Goal: Find contact information: Find contact information

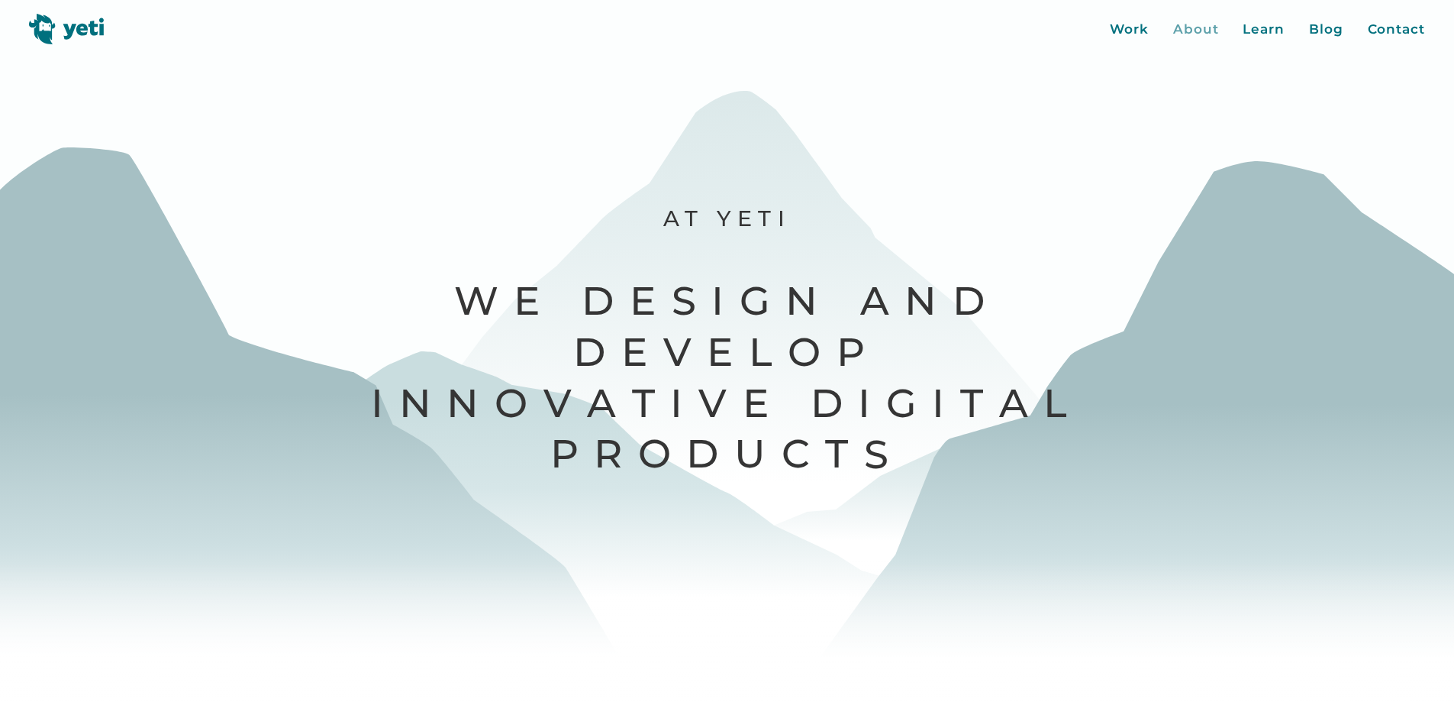
click at [1185, 28] on div "About" at bounding box center [1196, 30] width 46 height 20
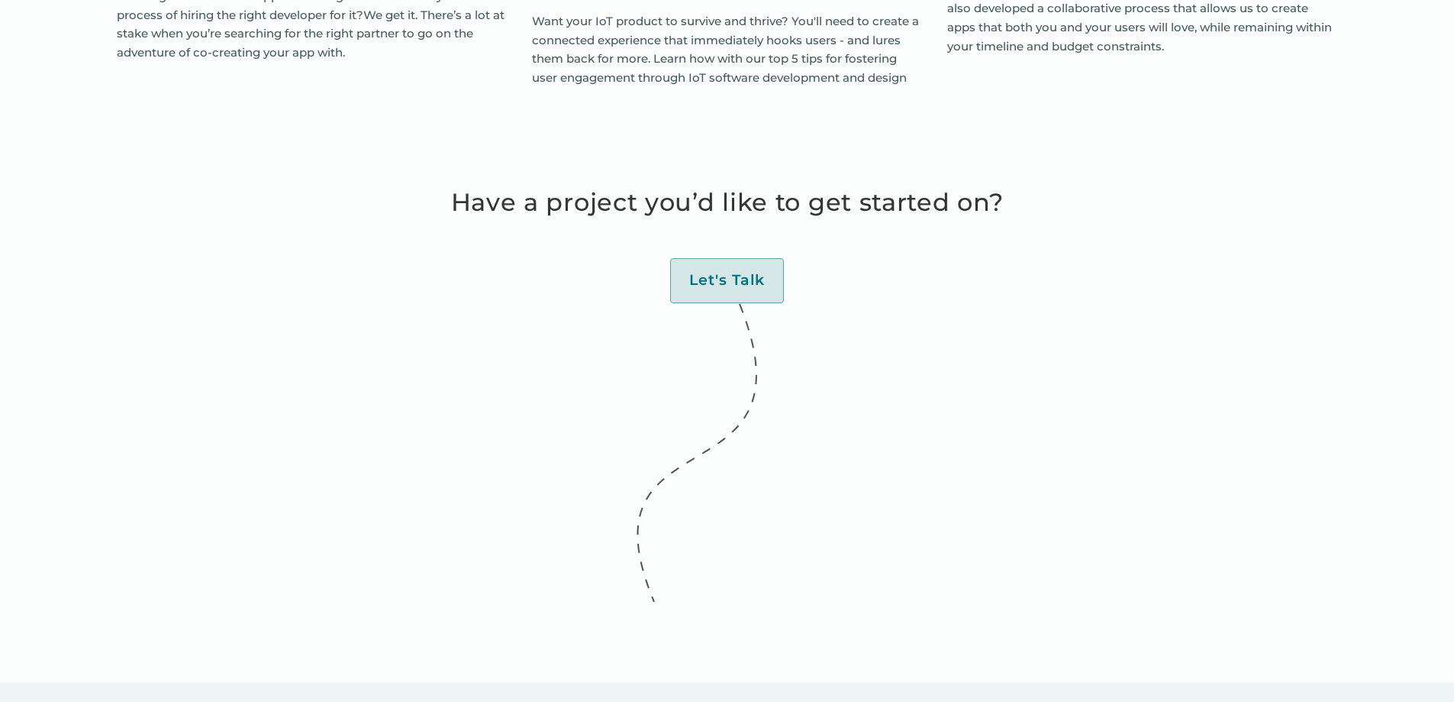
scroll to position [5971, 0]
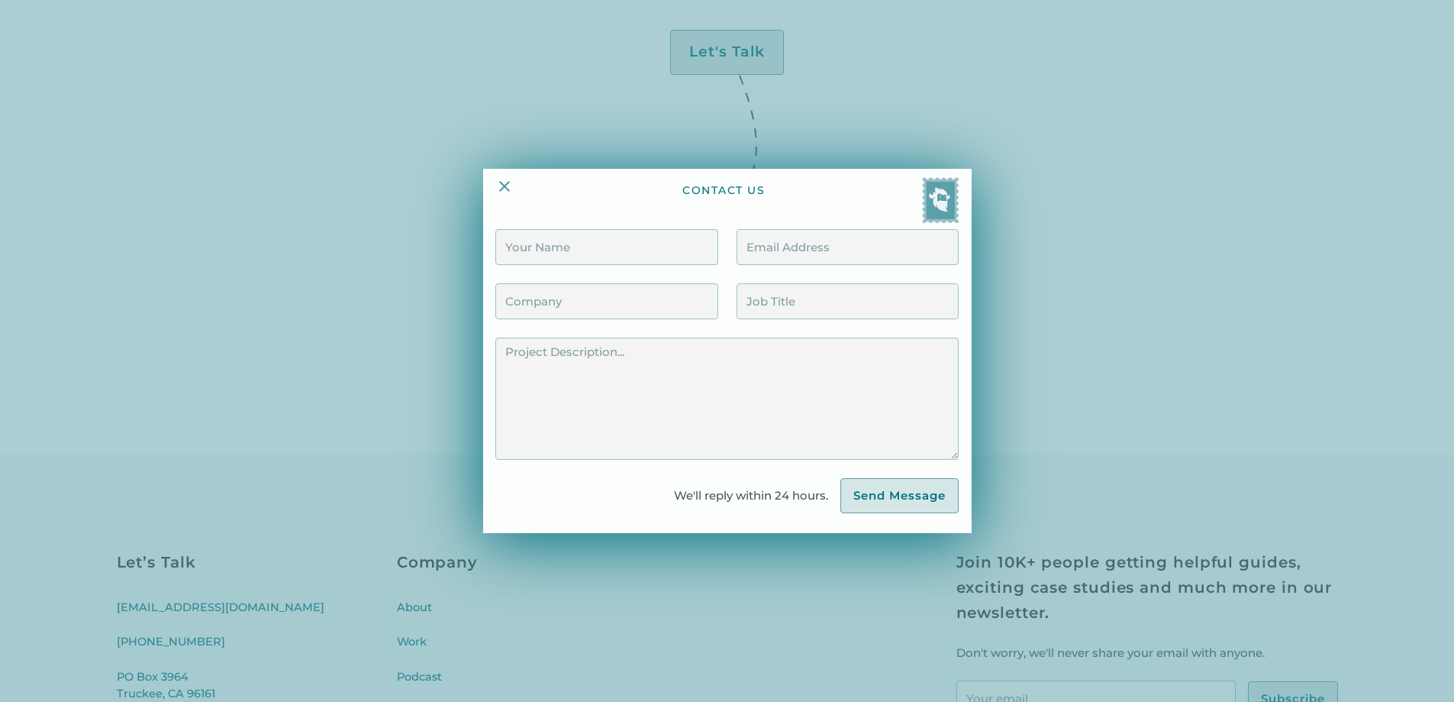
click at [915, 596] on div at bounding box center [727, 351] width 1454 height 702
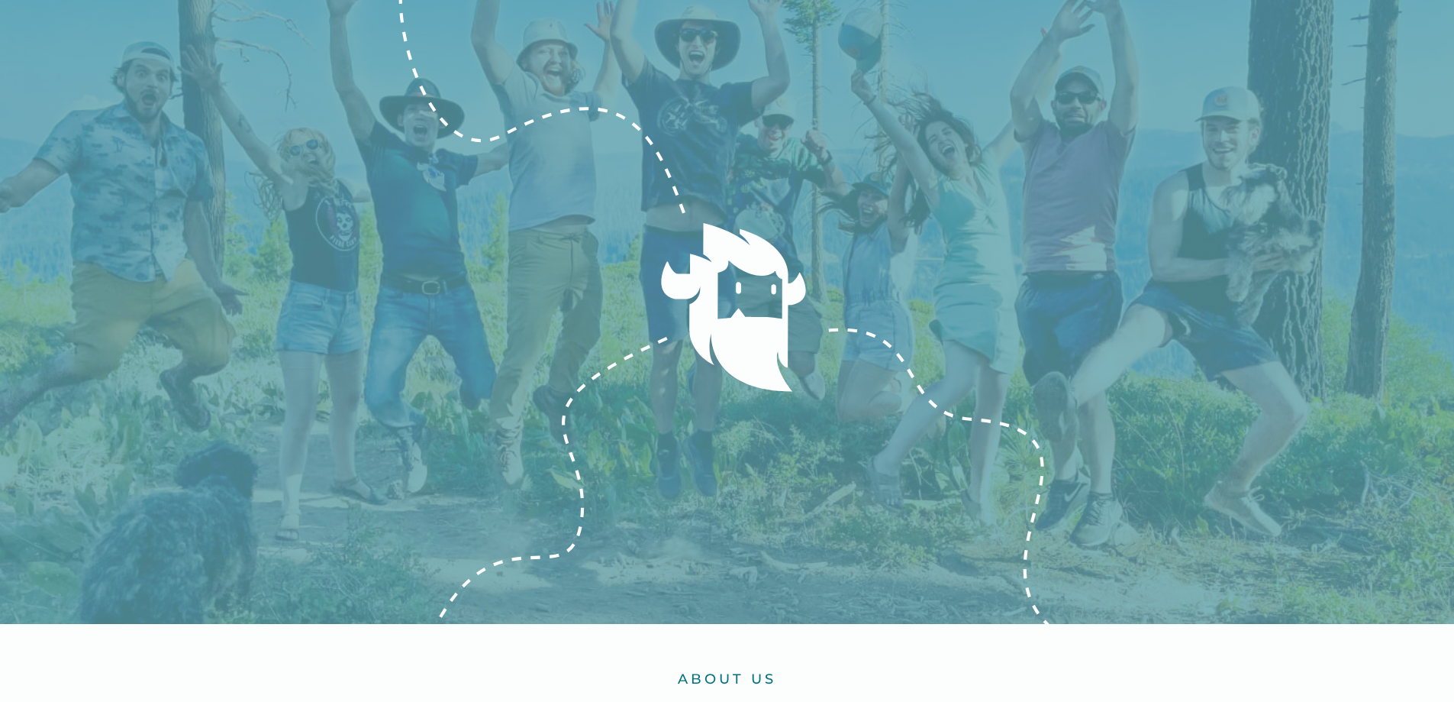
scroll to position [0, 0]
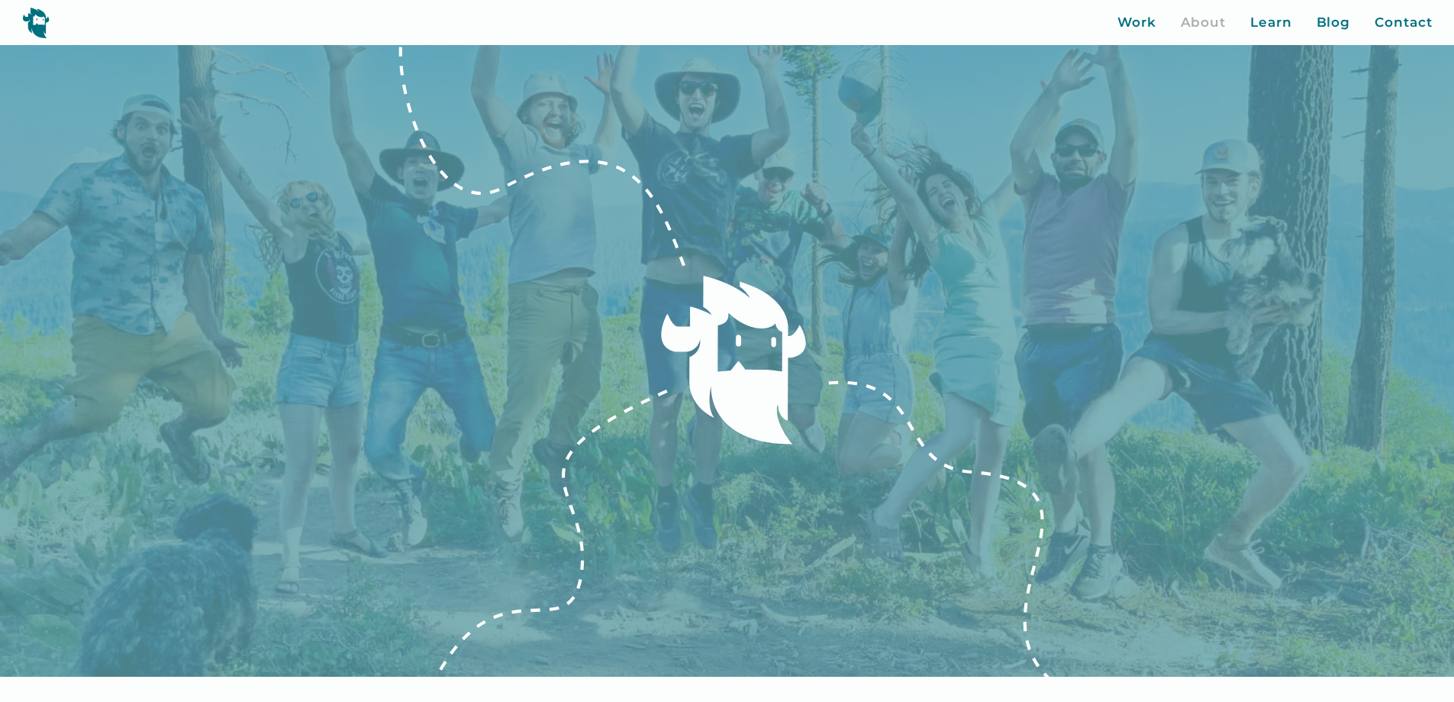
click at [29, 20] on img at bounding box center [35, 22] width 27 height 31
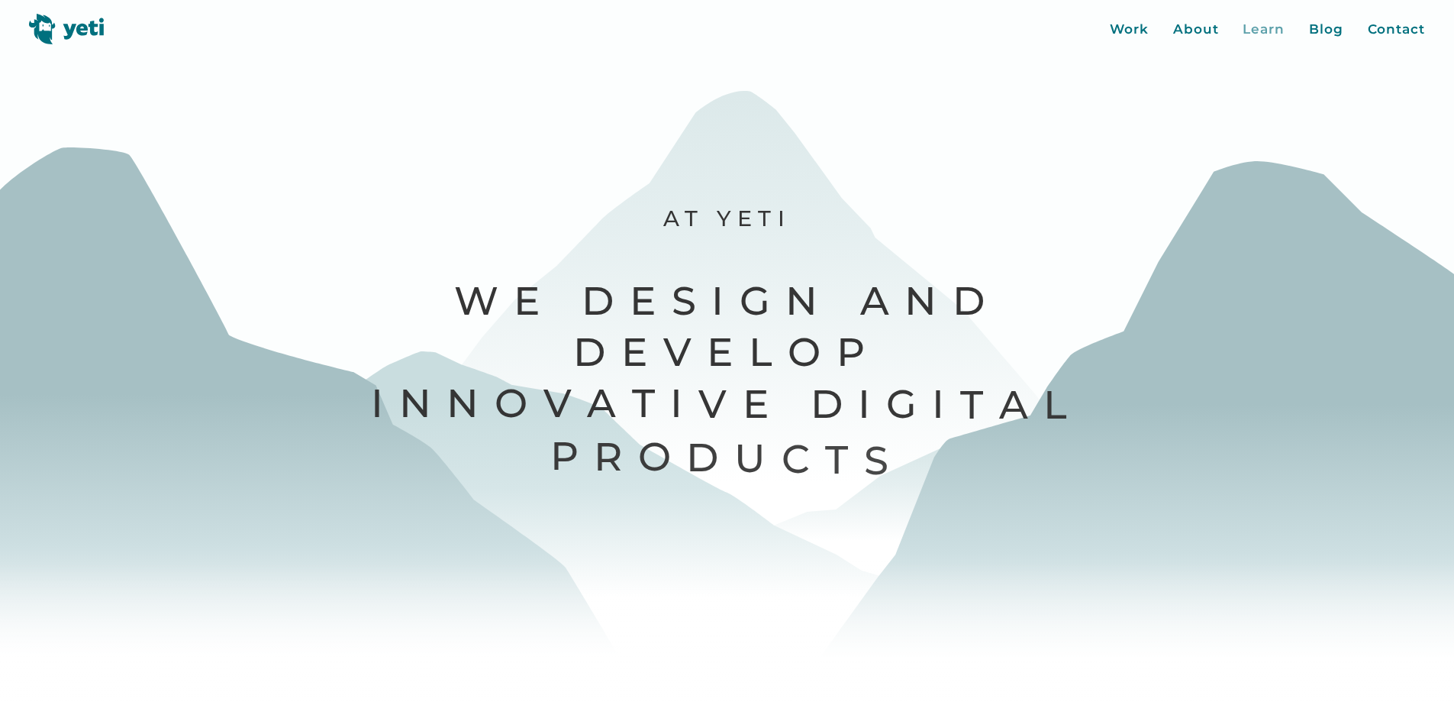
click at [1260, 30] on div "Learn" at bounding box center [1264, 30] width 42 height 20
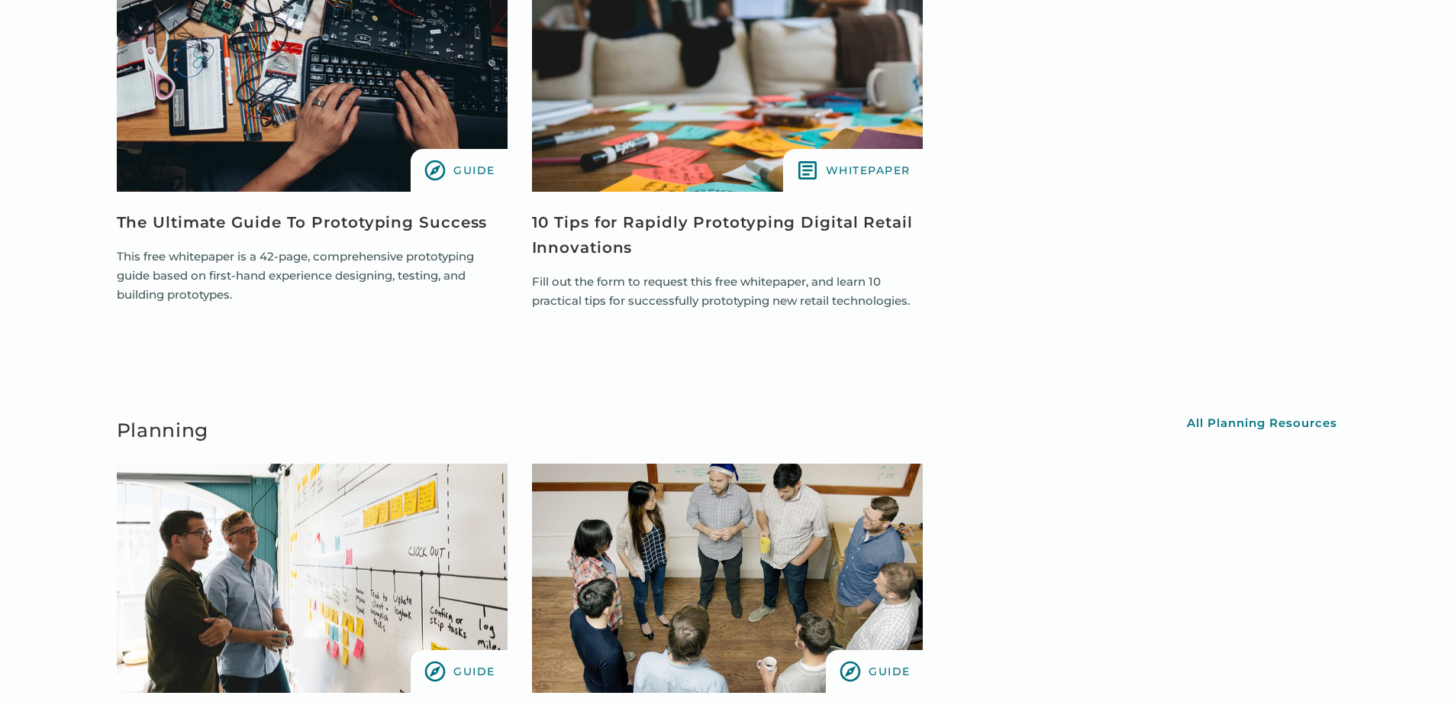
scroll to position [4246, 0]
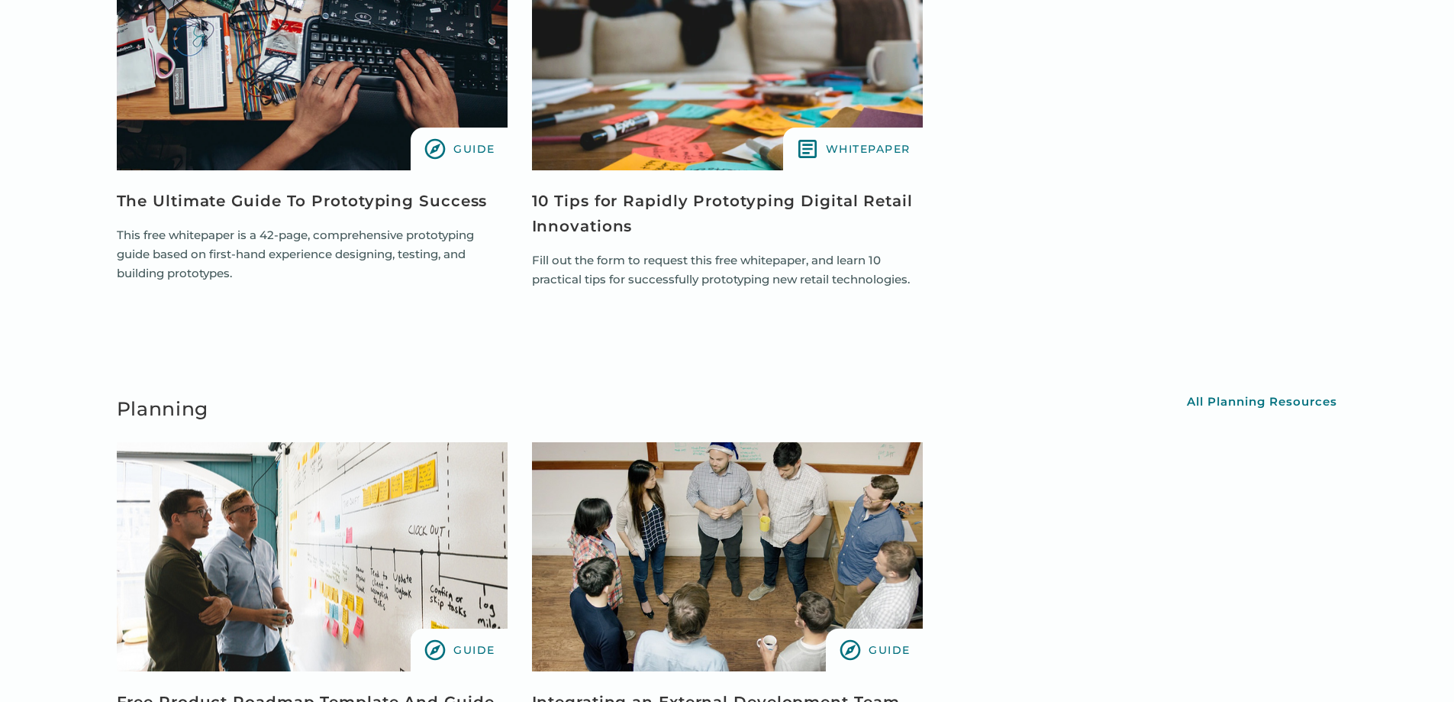
click at [798, 442] on img "view resource" at bounding box center [727, 556] width 391 height 229
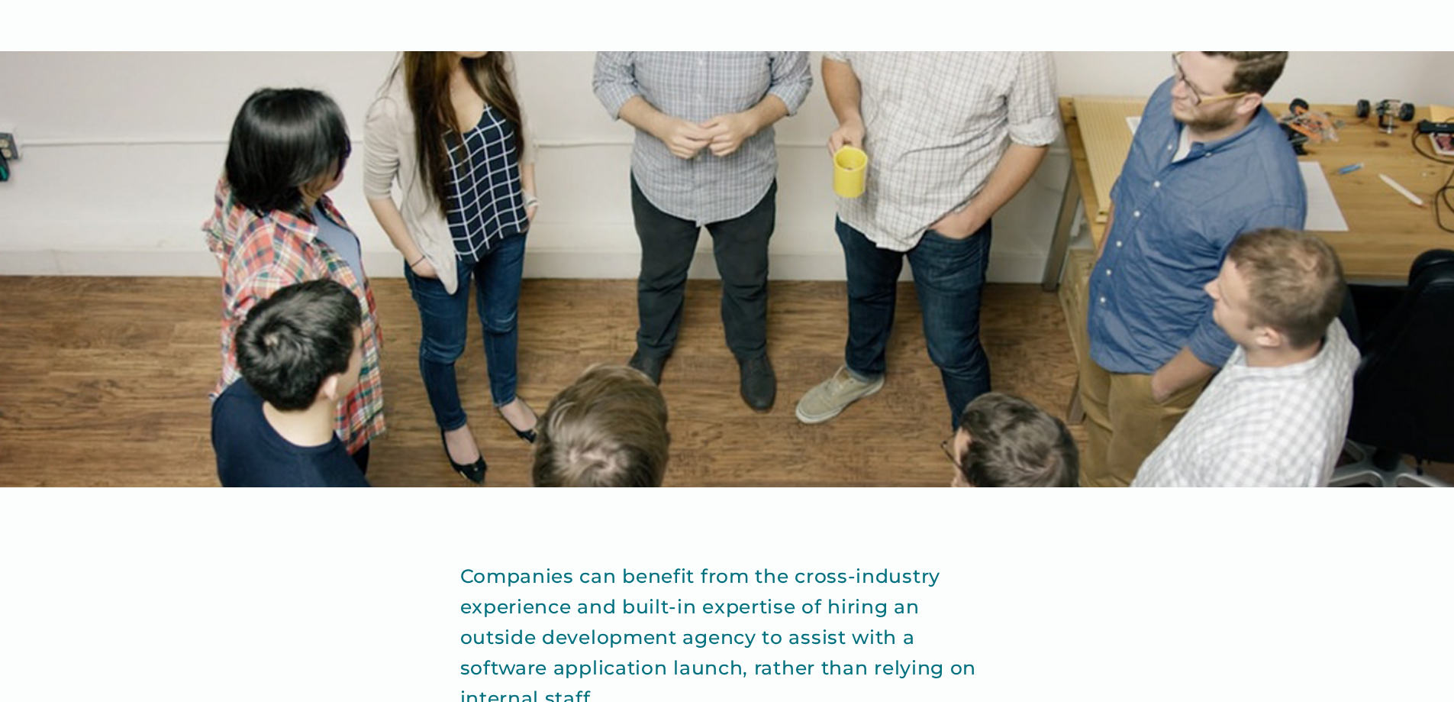
scroll to position [311, 0]
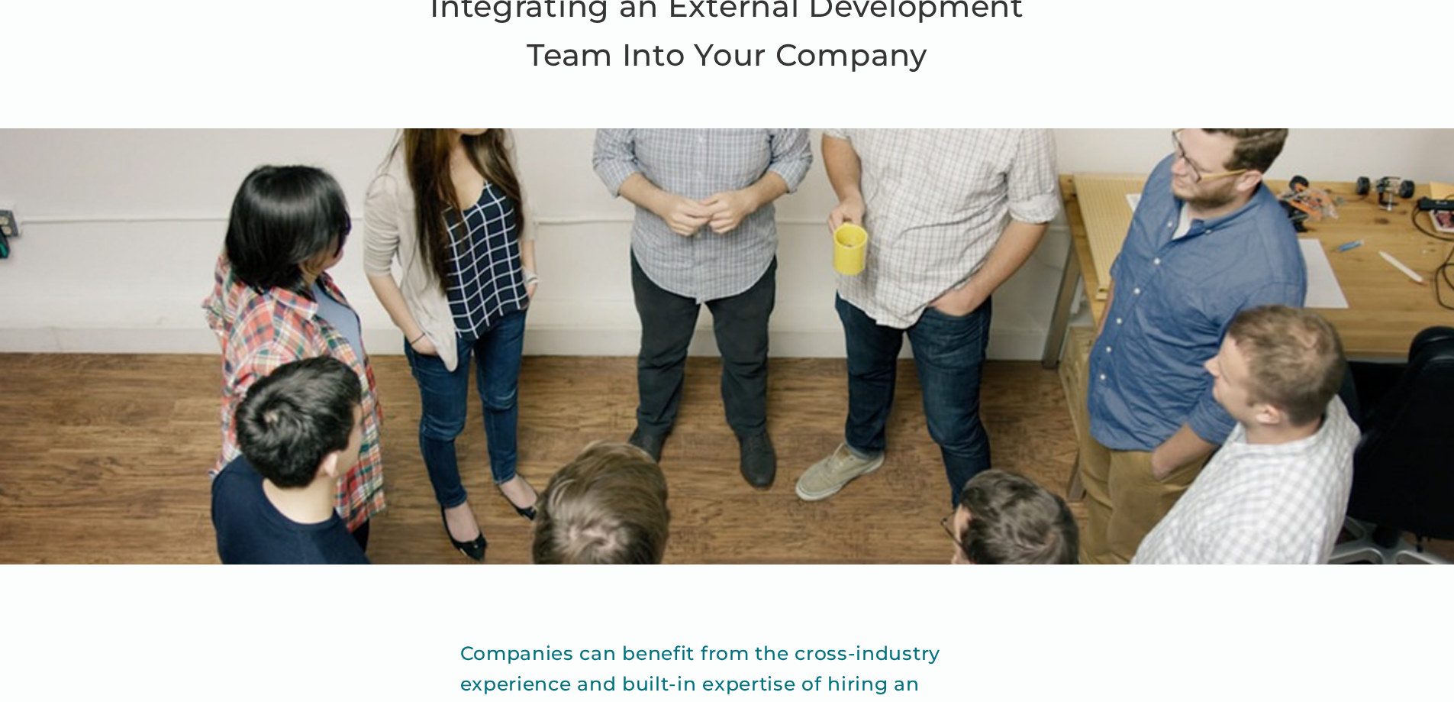
drag, startPoint x: 1465, startPoint y: 74, endPoint x: 1465, endPoint y: 126, distance: 51.9
click at [1454, 126] on html "Work About Learn Blog Contact Close More... Work About Learn Blog Contact Blog …" at bounding box center [727, 40] width 1454 height 702
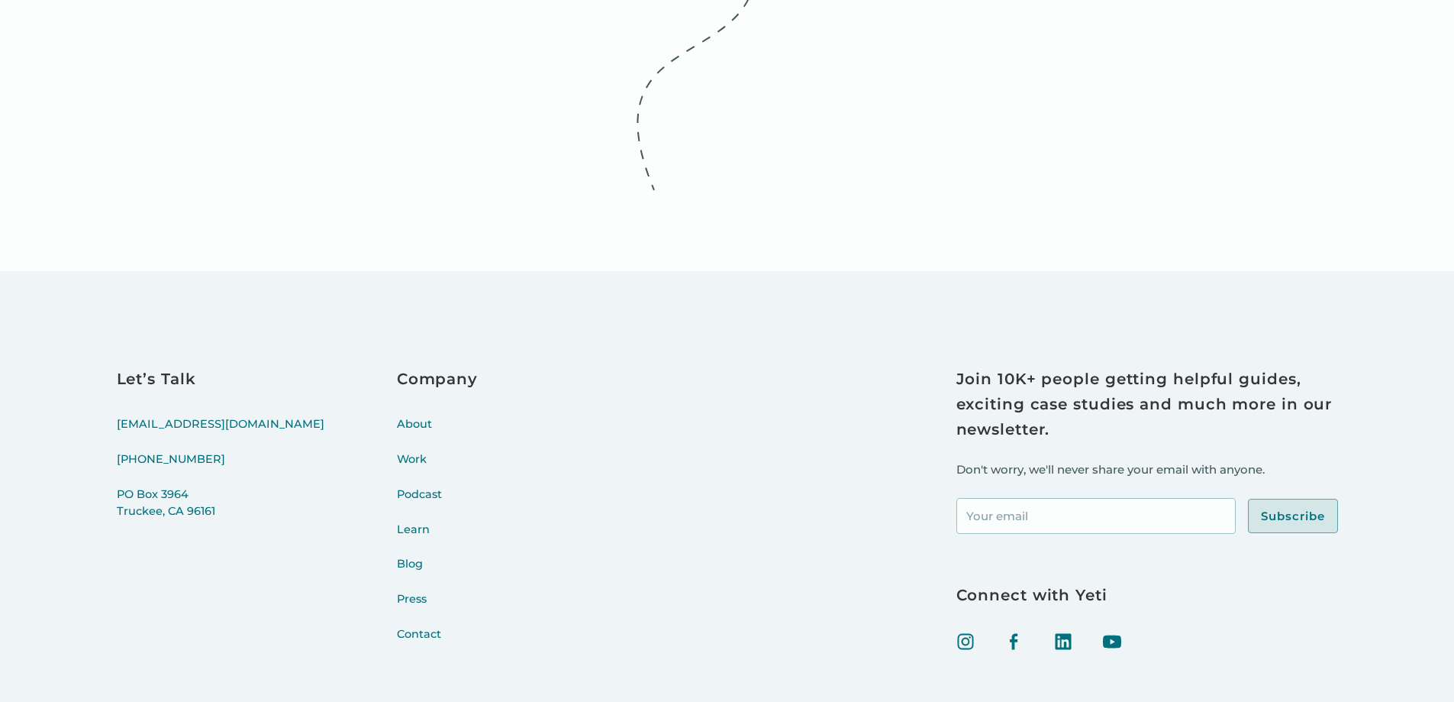
scroll to position [3229, 0]
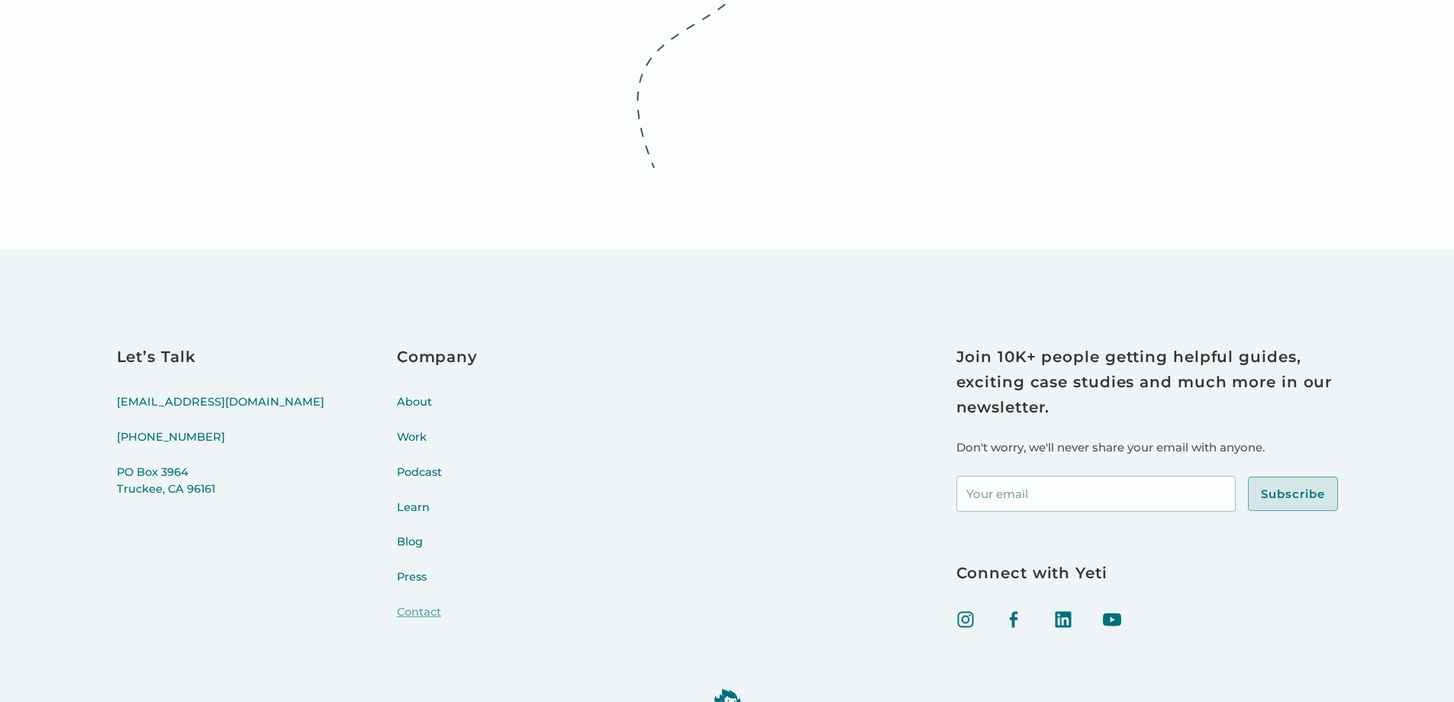
click at [397, 604] on link "Contact" at bounding box center [437, 621] width 81 height 35
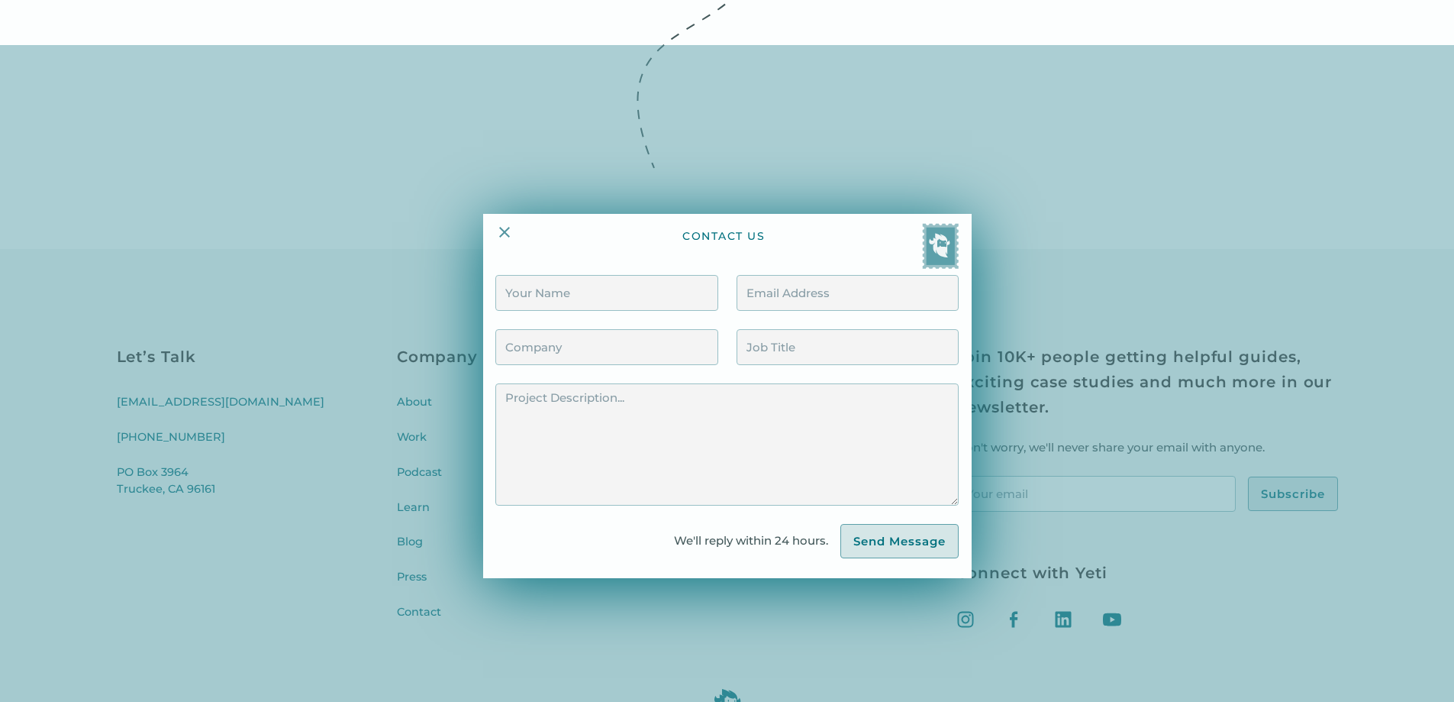
click at [1064, 228] on div at bounding box center [727, 396] width 1454 height 702
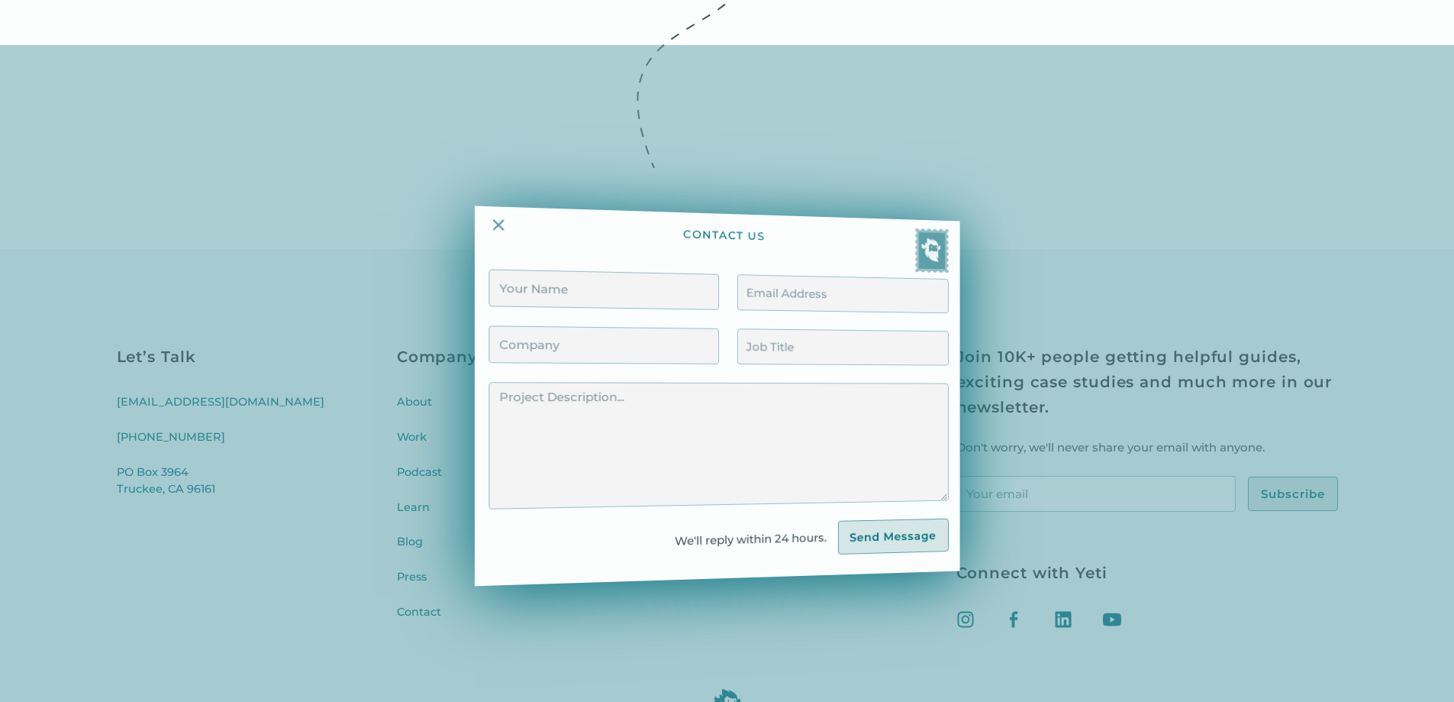
click at [1064, 228] on div at bounding box center [727, 396] width 1454 height 702
